Goal: Check status: Check status

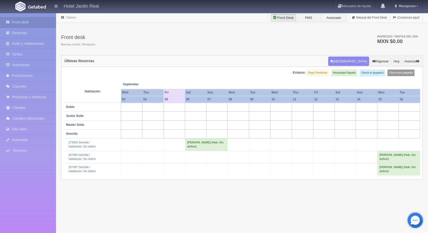
click at [343, 72] on label "Hospedaje Pagado" at bounding box center [344, 73] width 26 height 7
click at [342, 72] on label "Hospedaje Pagado" at bounding box center [344, 73] width 26 height 7
click at [414, 59] on button "Avanzar" at bounding box center [411, 62] width 19 height 10
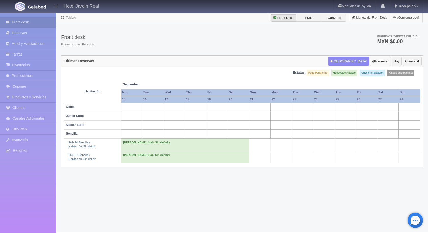
click at [379, 61] on button "Regresar" at bounding box center [380, 62] width 21 height 10
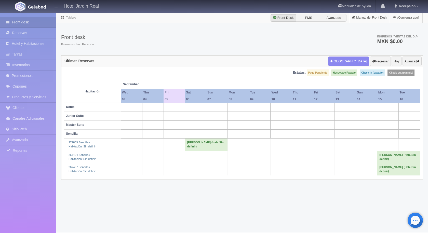
click at [194, 144] on td "[PERSON_NAME] (Hab. Sin definir)" at bounding box center [206, 145] width 43 height 12
